Goal: Transaction & Acquisition: Purchase product/service

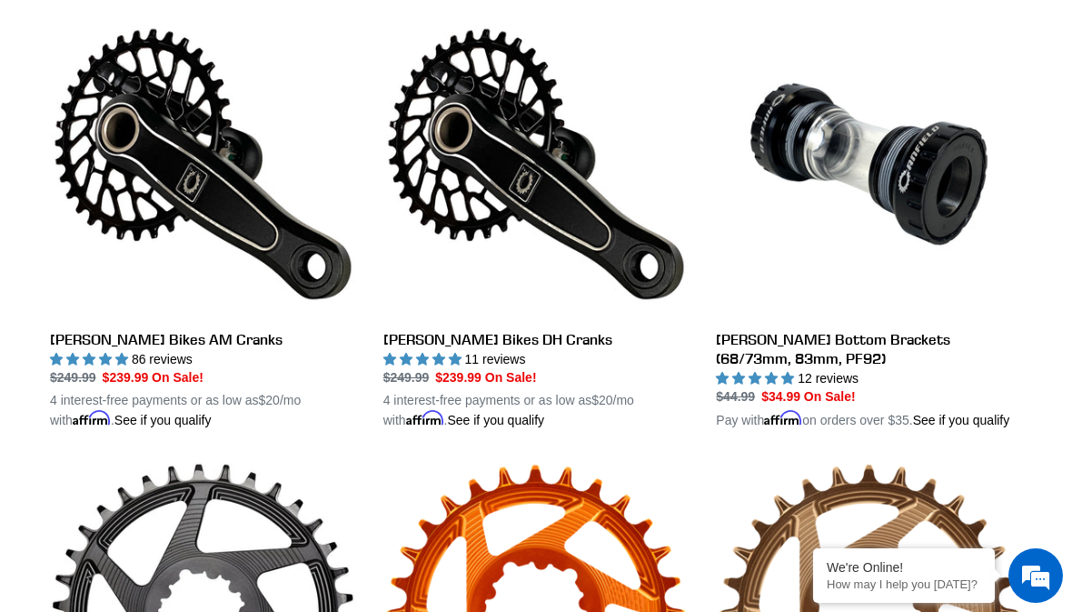
click at [93, 348] on link "[PERSON_NAME] Bikes AM Cranks" at bounding box center [203, 220] width 306 height 419
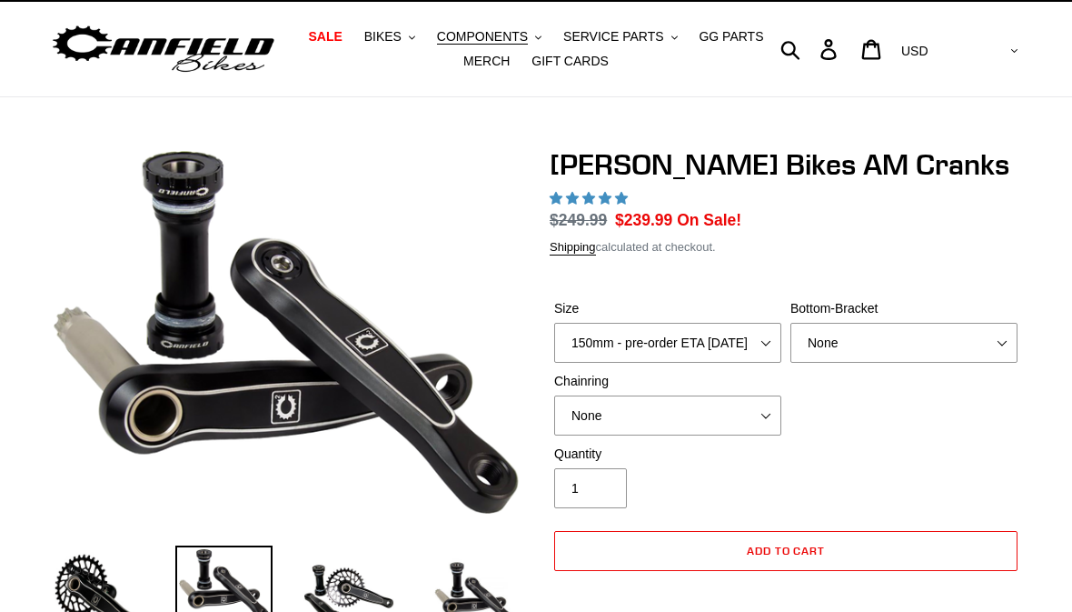
scroll to position [37, 0]
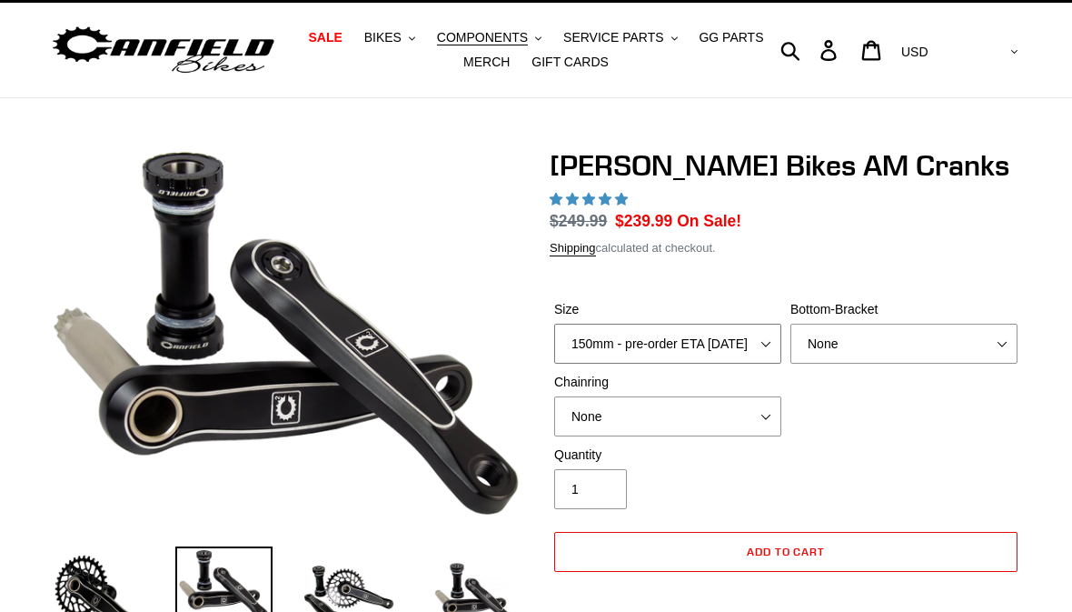
click at [741, 331] on select "150mm - pre-order ETA [DATE] 155mm - pre-order ETA [DATE] 160mm - pre-order ETA…" at bounding box center [667, 344] width 227 height 40
select select "highest-rating"
select select "165mm - pre-order ETA [DATE]"
click at [958, 324] on select "None BSA Threaded 68/73mm Press Fit PF92" at bounding box center [904, 344] width 227 height 40
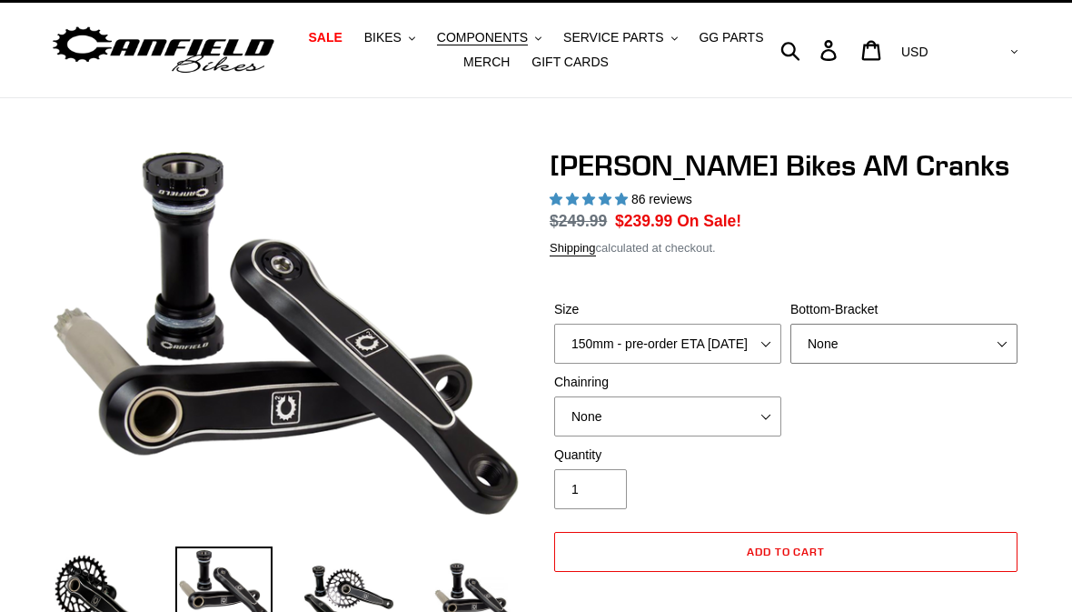
select select "Press Fit PF92"
click at [756, 411] on select "None 30t Round (Boost 148) 30t Oval (Boost 148) 32t Round (Boost 148) 32t Oval …" at bounding box center [667, 416] width 227 height 40
select select "30t Round (Boost 148)"
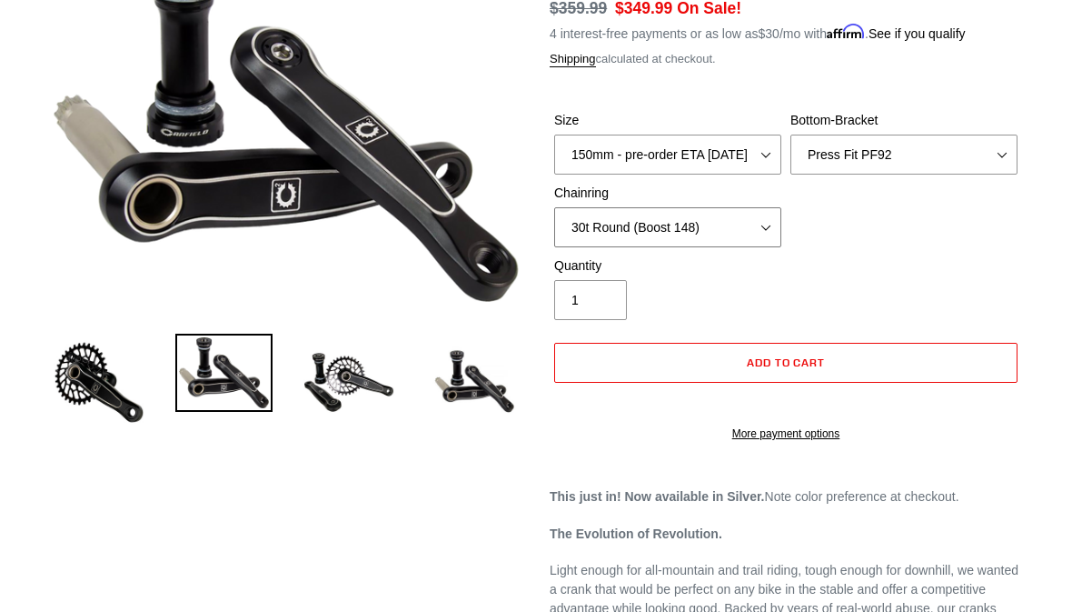
scroll to position [233, 0]
